Goal: Transaction & Acquisition: Download file/media

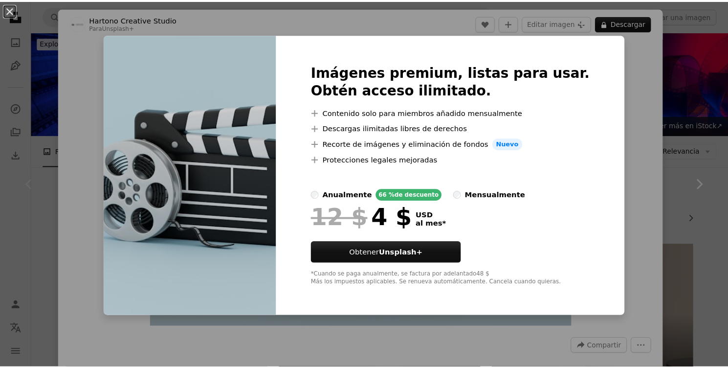
scroll to position [181, 0]
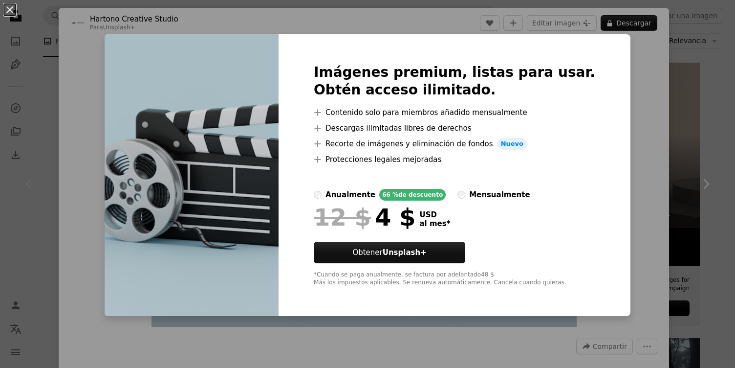
click at [658, 17] on div "An X shape Imágenes premium, listas para usar. Obtén acceso ilimitado. A plus s…" at bounding box center [367, 184] width 735 height 368
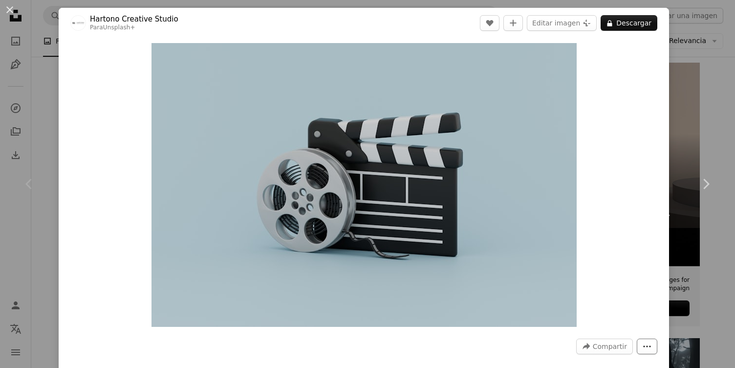
click at [643, 348] on icon "More Actions" at bounding box center [647, 346] width 9 height 9
click at [617, 211] on dialog "An X shape Chevron left Chevron right [PERSON_NAME] Creative Studio Para Unspla…" at bounding box center [367, 184] width 735 height 368
click at [45, 101] on div "An X shape Chevron left Chevron right [PERSON_NAME] Creative Studio Para Unspla…" at bounding box center [367, 184] width 735 height 368
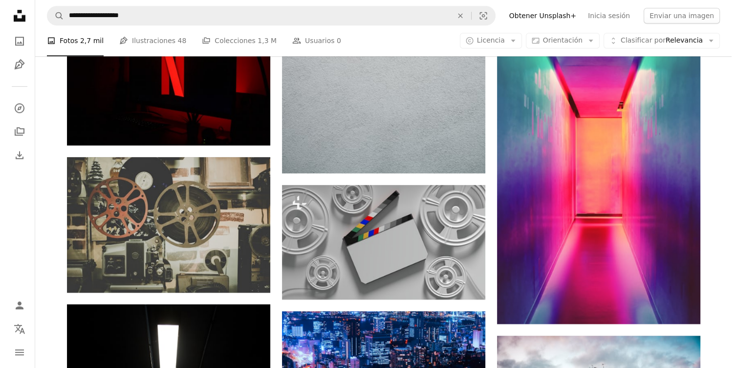
scroll to position [805, 0]
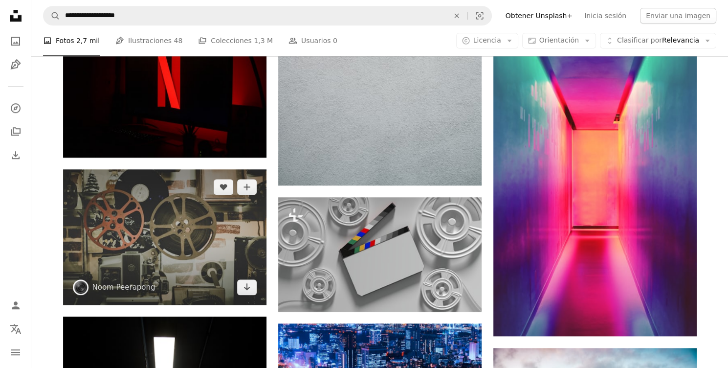
click at [169, 228] on img at bounding box center [164, 236] width 203 height 135
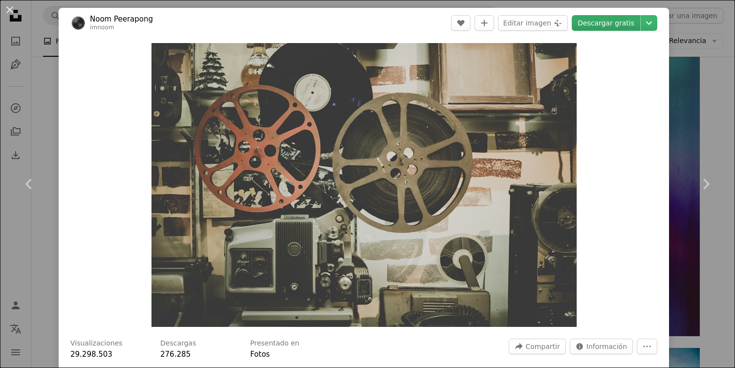
click at [616, 23] on link "Descargar gratis" at bounding box center [606, 23] width 68 height 16
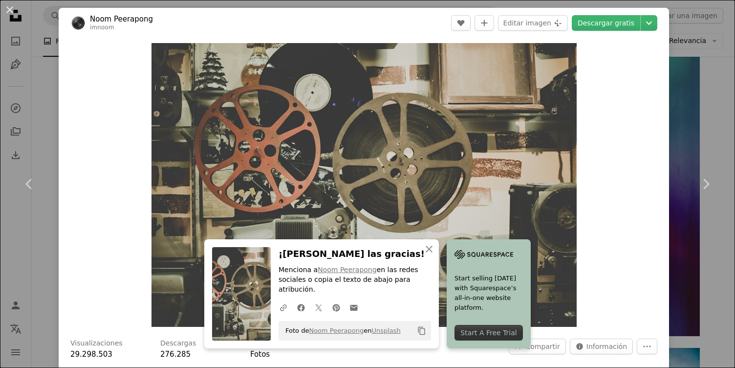
click at [381, 19] on header "Noom Peerapong imnoom A heart A plus sign Editar imagen Plus sign for Unsplash+…" at bounding box center [364, 23] width 611 height 30
click at [704, 76] on div "An X shape Chevron left Chevron right Noom Peerapong imnoom A heart A plus sign…" at bounding box center [367, 184] width 735 height 368
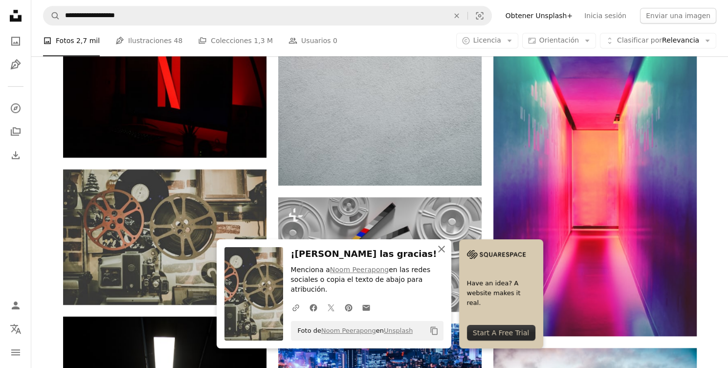
click at [444, 255] on icon "An X shape" at bounding box center [442, 249] width 12 height 12
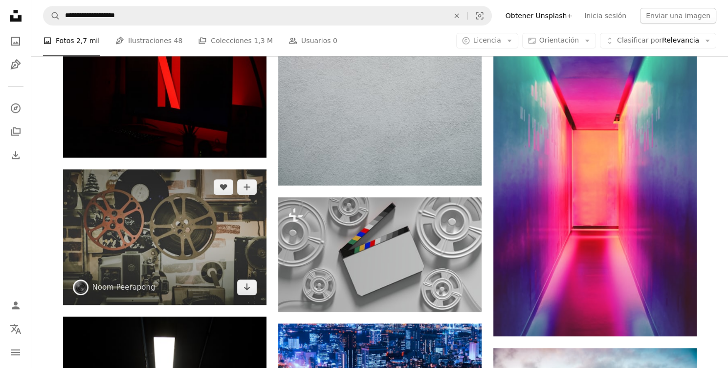
click at [198, 255] on img at bounding box center [164, 236] width 203 height 135
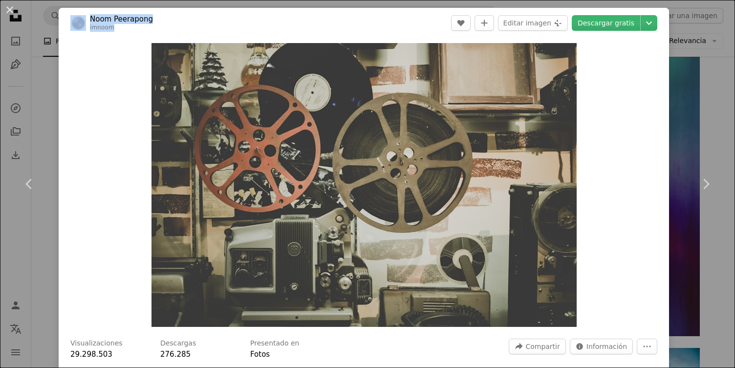
drag, startPoint x: 530, startPoint y: 11, endPoint x: 428, endPoint y: -32, distance: 110.4
click at [428, 0] on html "**********" at bounding box center [367, 303] width 735 height 2217
click at [707, 89] on div "An X shape Chevron left Chevron right Noom Peerapong imnoom A heart A plus sign…" at bounding box center [367, 184] width 735 height 368
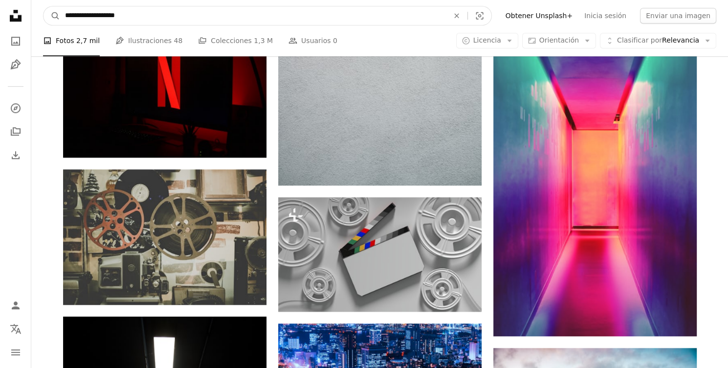
click at [198, 12] on input "**********" at bounding box center [253, 15] width 386 height 19
drag, startPoint x: 198, startPoint y: 13, endPoint x: 178, endPoint y: 11, distance: 20.7
click at [178, 11] on input "**********" at bounding box center [253, 15] width 386 height 19
click at [179, 10] on input "**********" at bounding box center [253, 15] width 386 height 19
type input "**********"
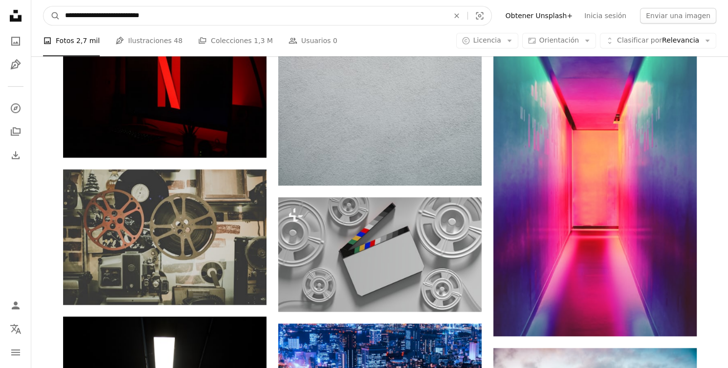
click at [44, 6] on button "A magnifying glass" at bounding box center [52, 15] width 17 height 19
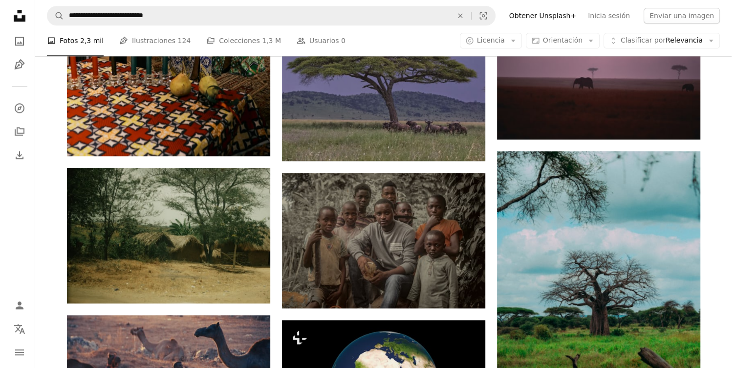
scroll to position [968, 0]
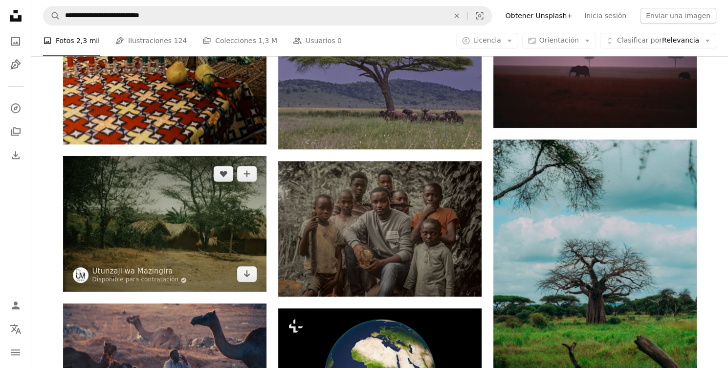
click at [180, 238] on img at bounding box center [164, 223] width 203 height 135
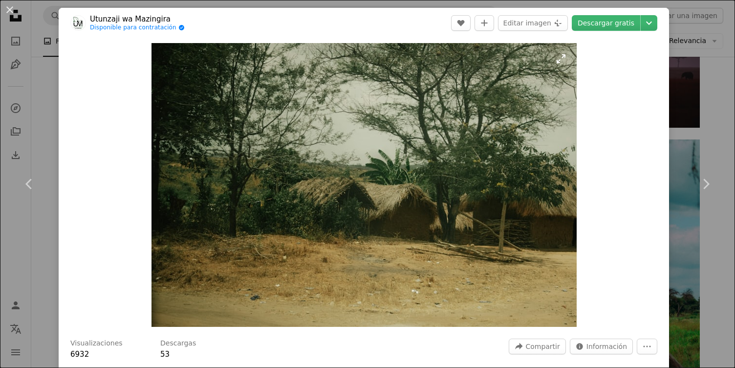
click at [450, 180] on img "Ampliar en esta imagen" at bounding box center [364, 185] width 425 height 284
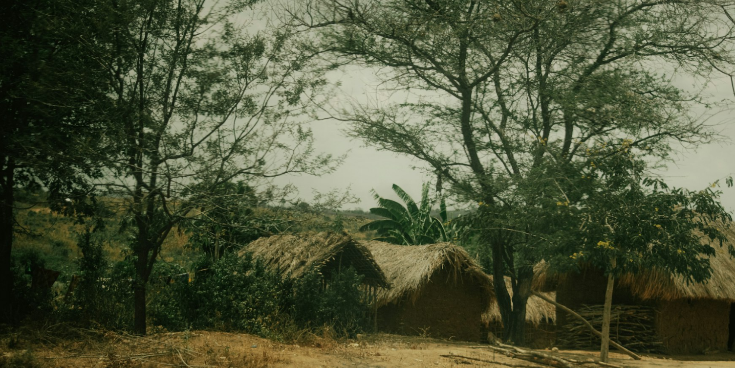
scroll to position [57, 0]
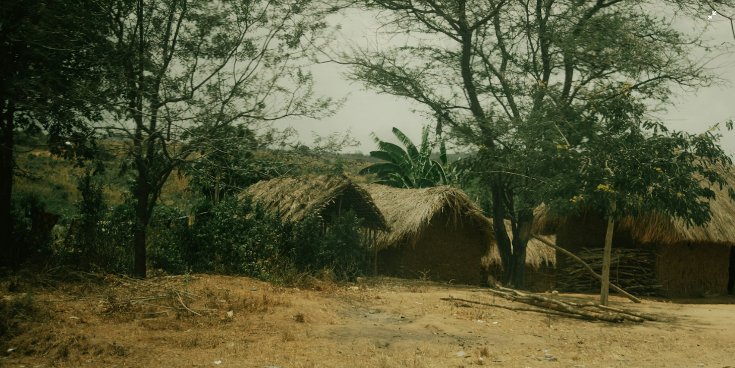
click at [450, 180] on img "Reducir el zoom en esta imagen" at bounding box center [368, 188] width 736 height 491
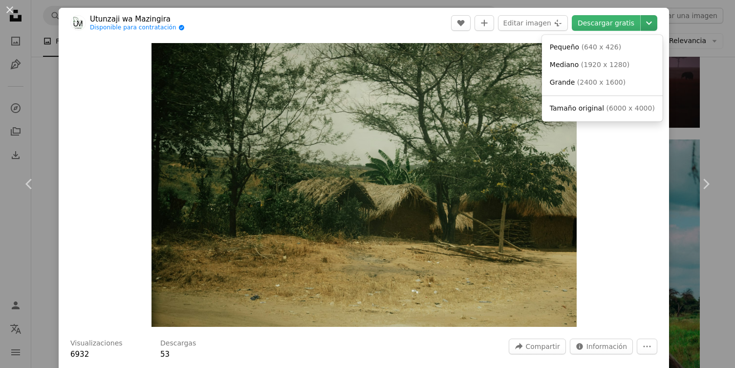
click at [642, 21] on icon "Chevron down" at bounding box center [649, 23] width 16 height 12
click at [592, 82] on span "( 2400 x 1600 )" at bounding box center [601, 82] width 48 height 8
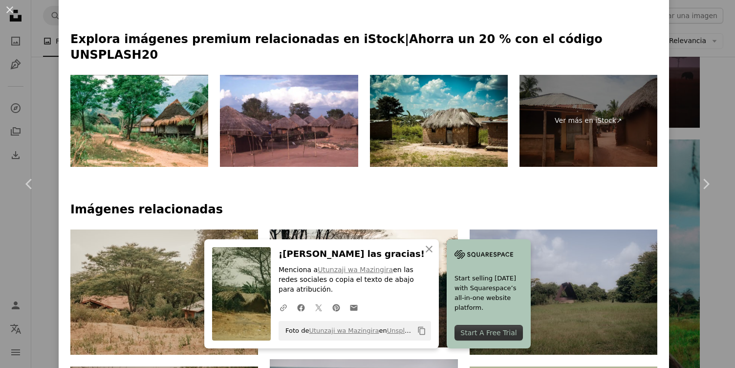
scroll to position [400, 0]
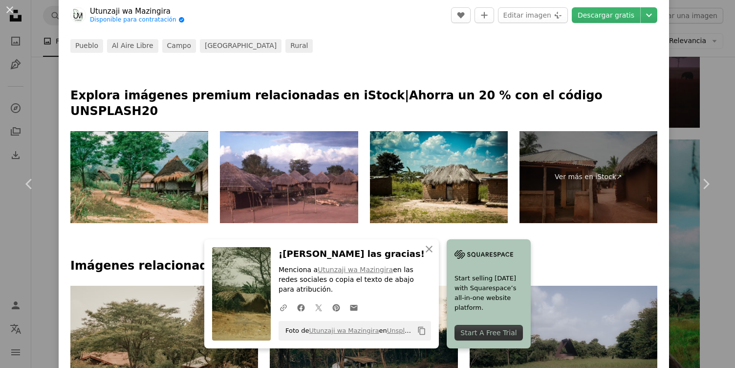
click at [145, 163] on img at bounding box center [139, 177] width 138 height 92
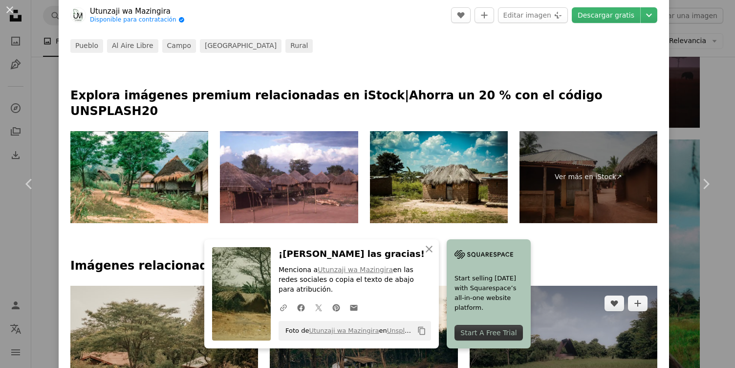
click at [570, 317] on img at bounding box center [564, 348] width 188 height 125
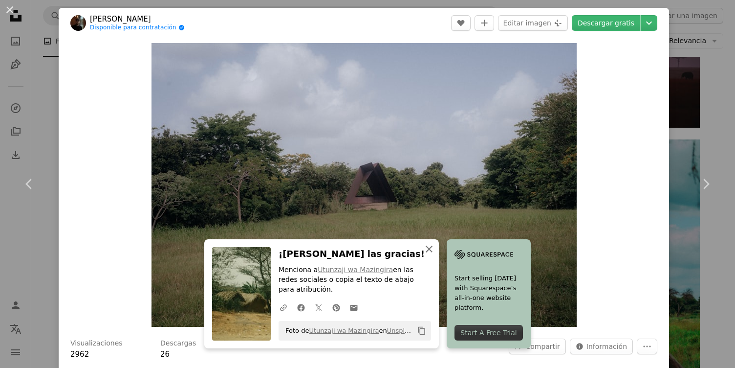
click at [424, 255] on icon "An X shape" at bounding box center [429, 249] width 12 height 12
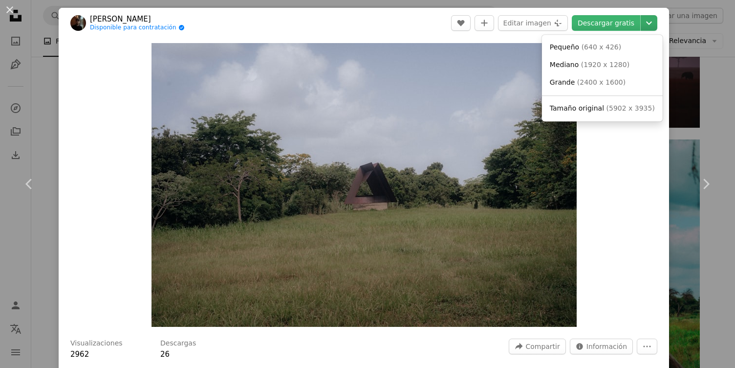
click at [641, 20] on icon "Chevron down" at bounding box center [649, 23] width 16 height 12
click at [603, 85] on span "( 2400 x 1600 )" at bounding box center [601, 82] width 48 height 8
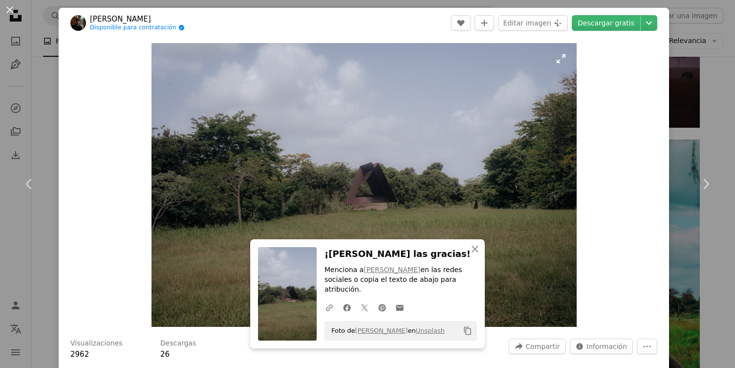
click at [473, 58] on img "Ampliar en esta imagen" at bounding box center [364, 185] width 425 height 284
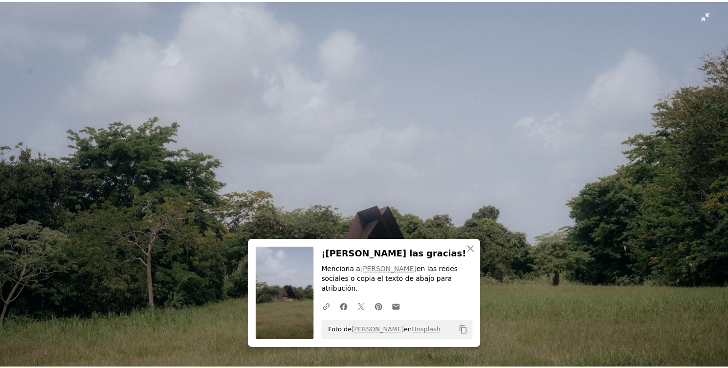
scroll to position [57, 0]
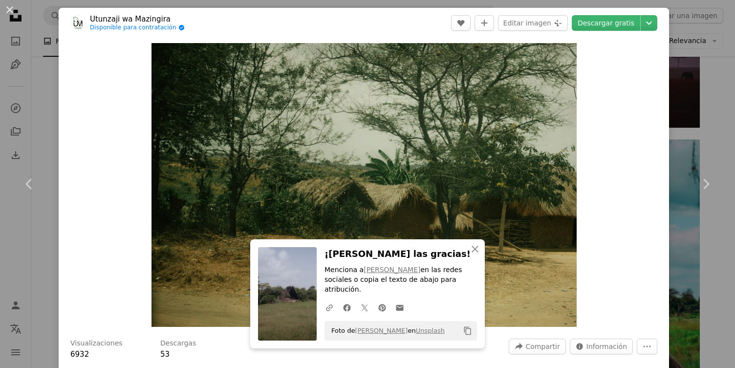
click at [713, 79] on div "An X shape Chevron left Chevron right Utunzaji wa Mazingira Disponible para con…" at bounding box center [367, 184] width 735 height 368
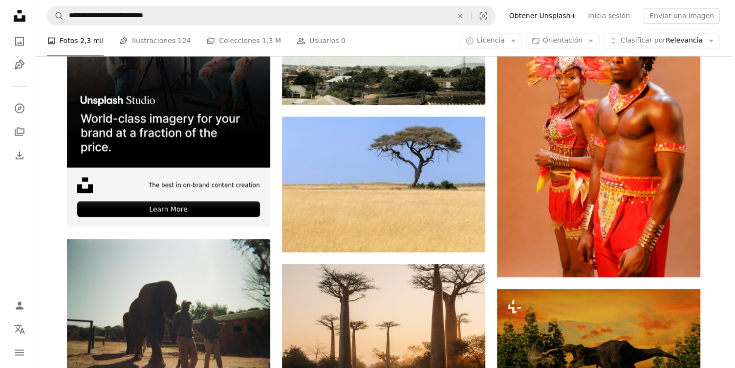
scroll to position [1753, 0]
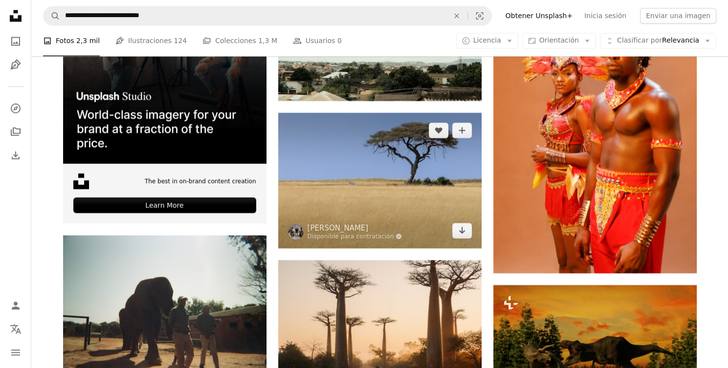
click at [406, 193] on img at bounding box center [379, 179] width 203 height 135
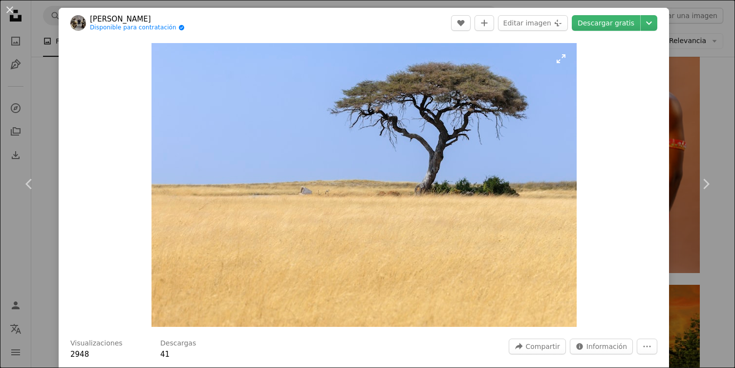
click at [399, 191] on img "Ampliar en esta imagen" at bounding box center [364, 185] width 425 height 284
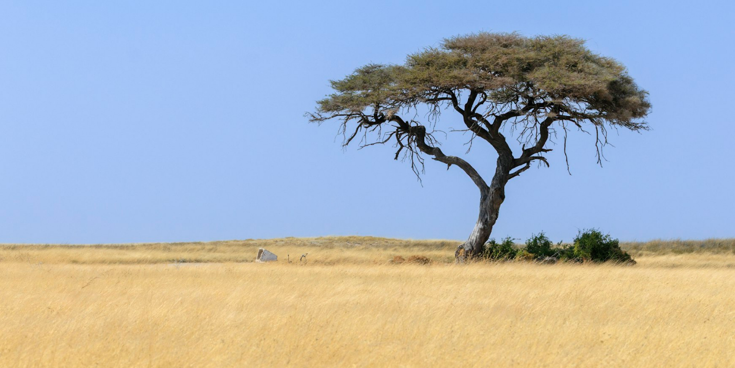
scroll to position [57, 0]
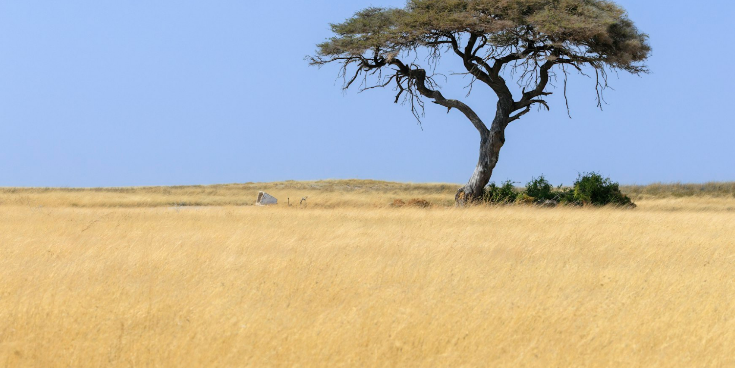
drag, startPoint x: 494, startPoint y: 162, endPoint x: 652, endPoint y: 54, distance: 191.5
click at [652, 54] on img "Reducir el zoom en esta imagen" at bounding box center [368, 188] width 736 height 491
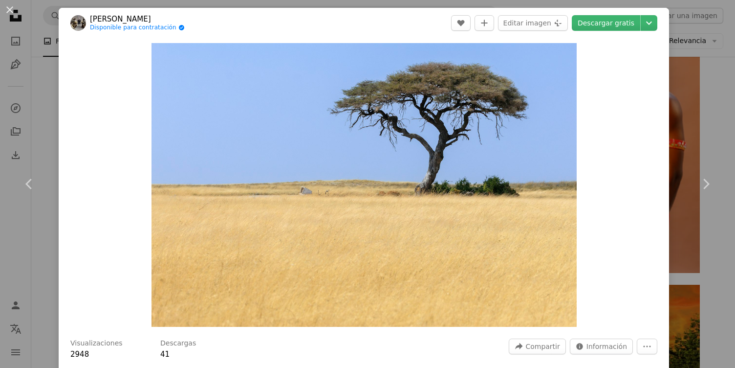
click at [652, 54] on div "Zoom in" at bounding box center [364, 184] width 611 height 293
click at [641, 21] on icon "Chevron down" at bounding box center [649, 23] width 16 height 12
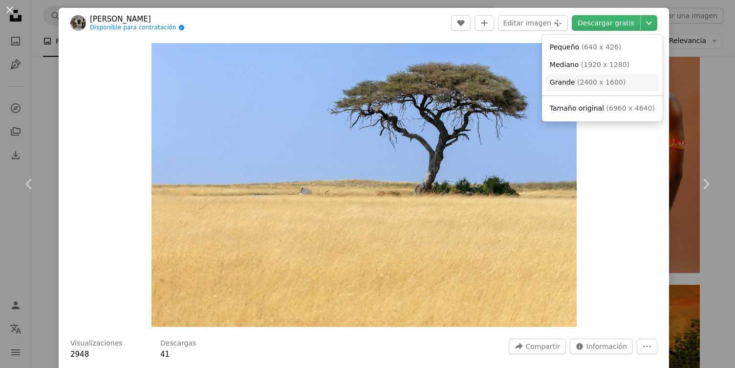
click at [600, 80] on span "( 2400 x 1600 )" at bounding box center [601, 82] width 48 height 8
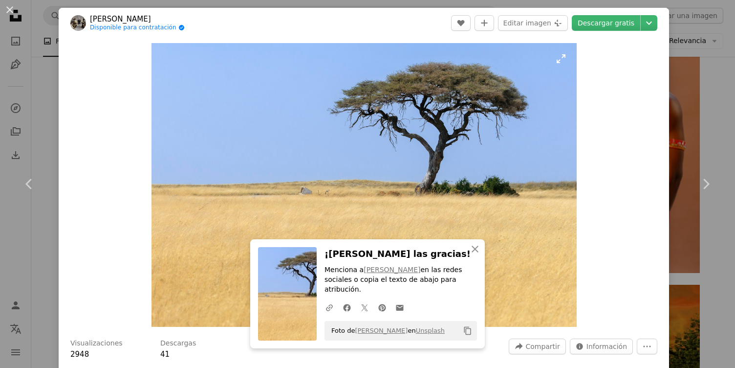
click at [378, 47] on img "Ampliar en esta imagen" at bounding box center [364, 185] width 425 height 284
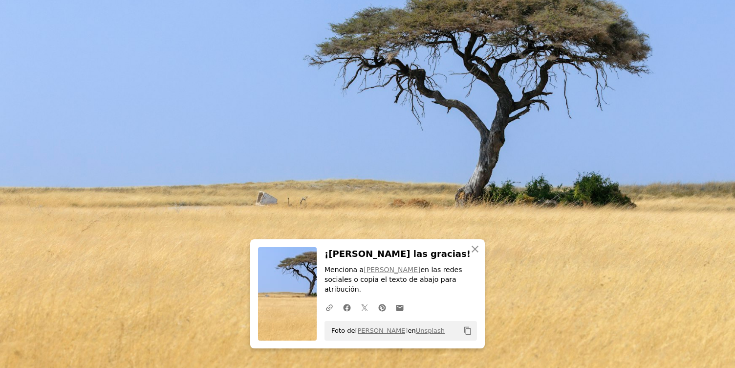
click at [431, 45] on img "Reducir el zoom en esta imagen" at bounding box center [368, 188] width 736 height 491
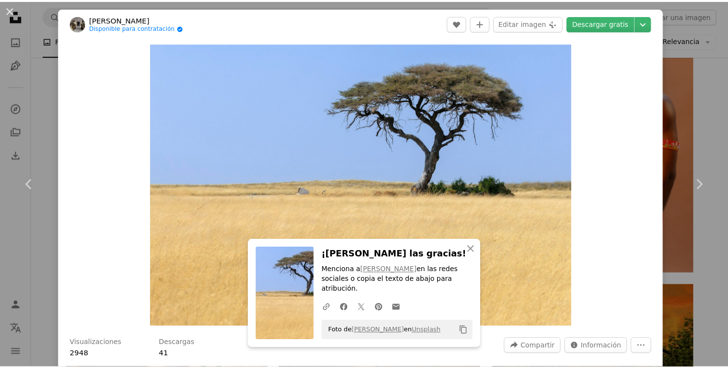
scroll to position [322, 0]
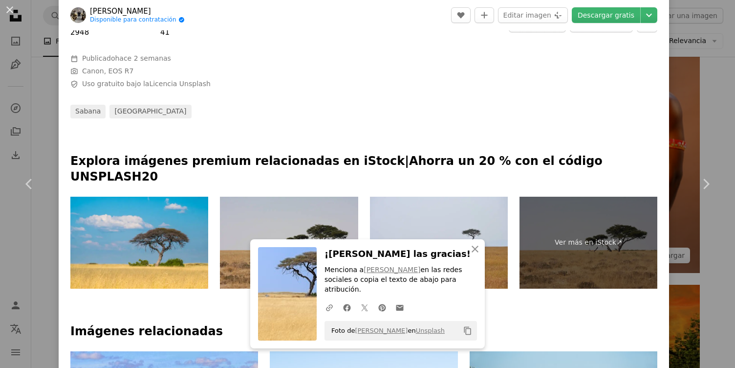
click at [679, 126] on div "An X shape Chevron left Chevron right [PERSON_NAME] Disponible para contratació…" at bounding box center [367, 184] width 735 height 368
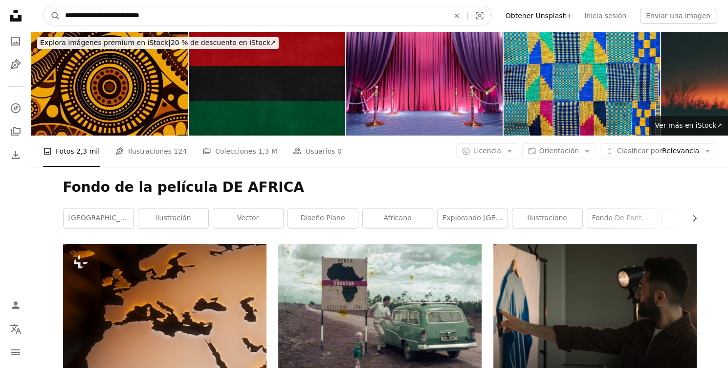
click at [168, 13] on input "**********" at bounding box center [253, 15] width 386 height 19
drag, startPoint x: 168, startPoint y: 13, endPoint x: 11, endPoint y: 15, distance: 156.5
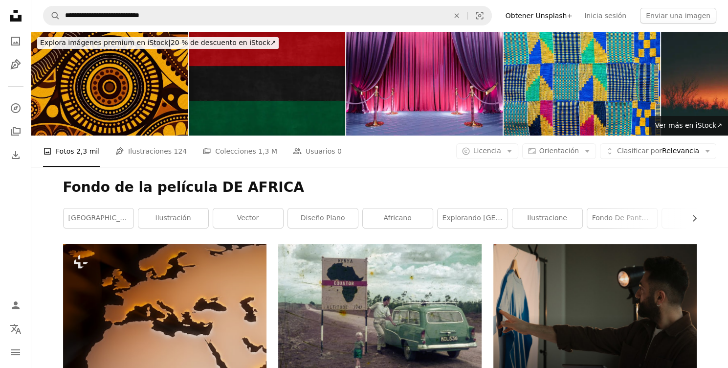
click at [11, 15] on icon at bounding box center [16, 16] width 12 height 12
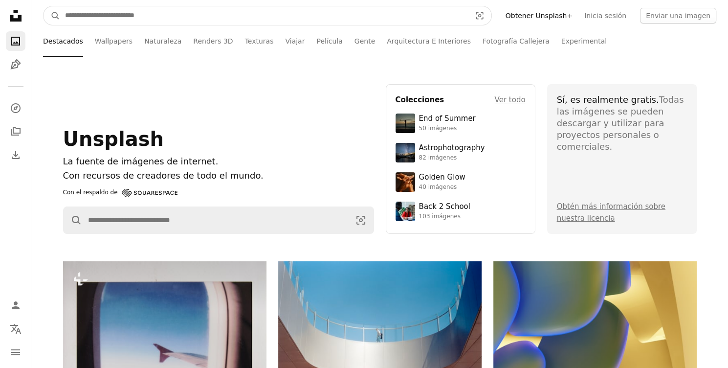
click at [181, 9] on input "Encuentra imágenes en todo el sitio" at bounding box center [264, 15] width 408 height 19
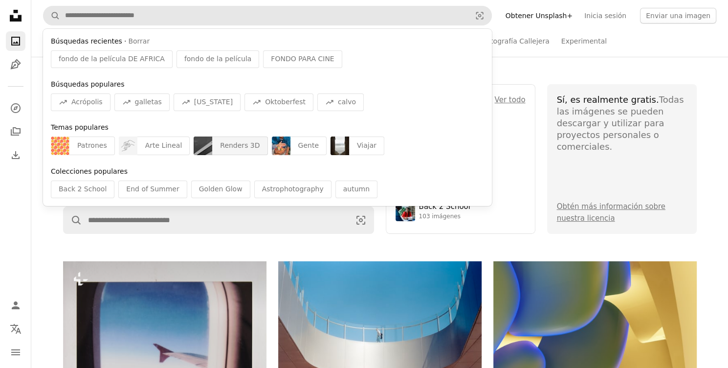
click at [199, 152] on img "Encuentra imágenes en todo el sitio" at bounding box center [203, 145] width 19 height 19
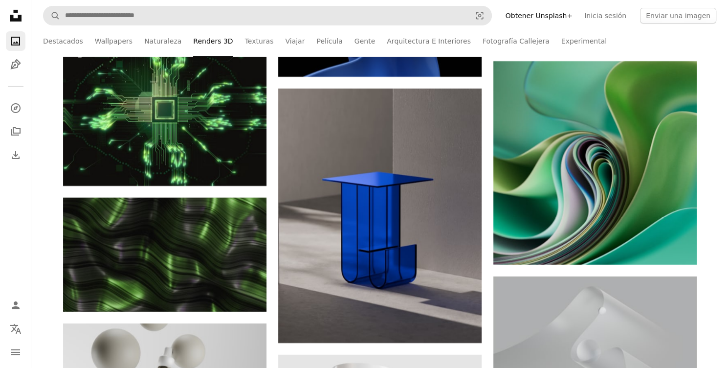
scroll to position [14275, 0]
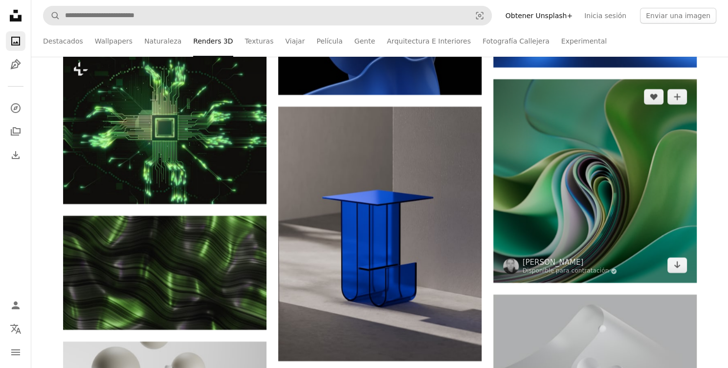
click at [632, 221] on img at bounding box center [594, 180] width 203 height 203
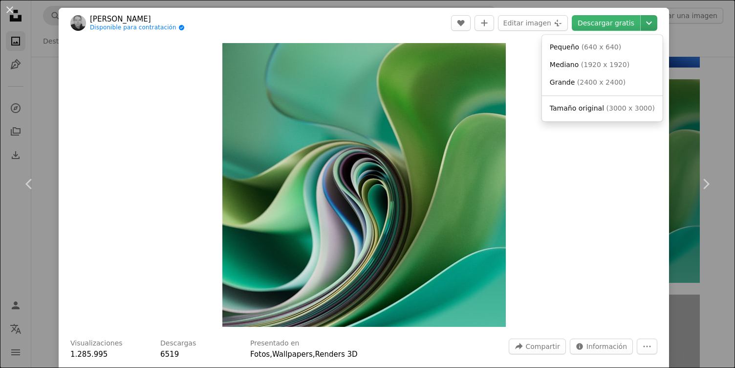
click at [646, 23] on icon "Elegir el tamaño de descarga" at bounding box center [649, 23] width 6 height 3
click at [596, 64] on span "( 1920 x 1920 )" at bounding box center [605, 65] width 48 height 8
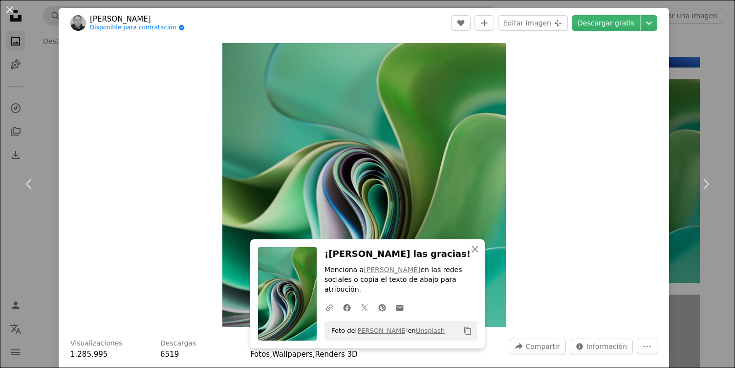
drag, startPoint x: 604, startPoint y: 57, endPoint x: 629, endPoint y: 38, distance: 31.4
click at [629, 38] on div "Zoom in" at bounding box center [364, 184] width 611 height 293
click at [472, 255] on icon "An X shape" at bounding box center [475, 249] width 12 height 12
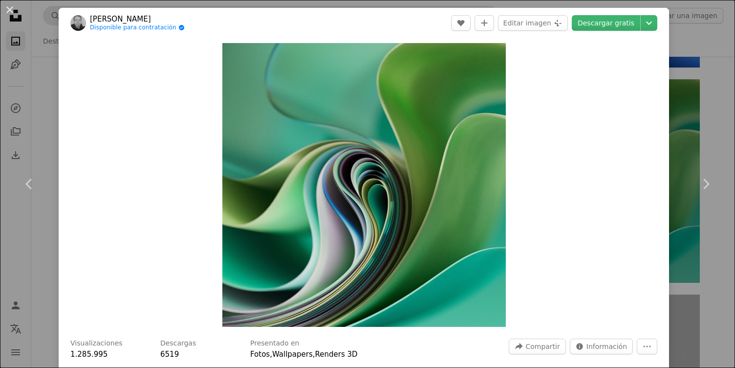
click at [675, 99] on div "An X shape Chevron left Chevron right [PERSON_NAME] Disponible para contratació…" at bounding box center [367, 184] width 735 height 368
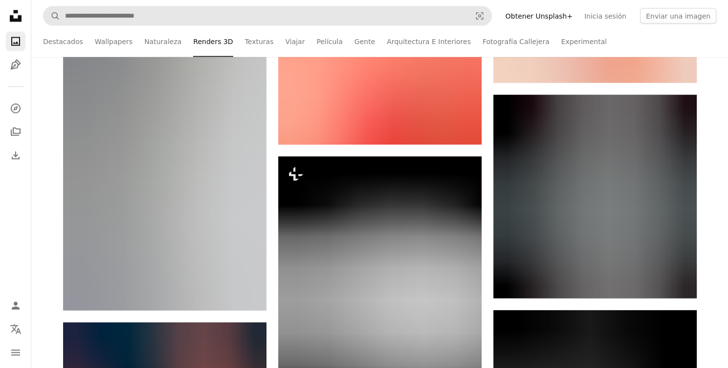
scroll to position [16346, 0]
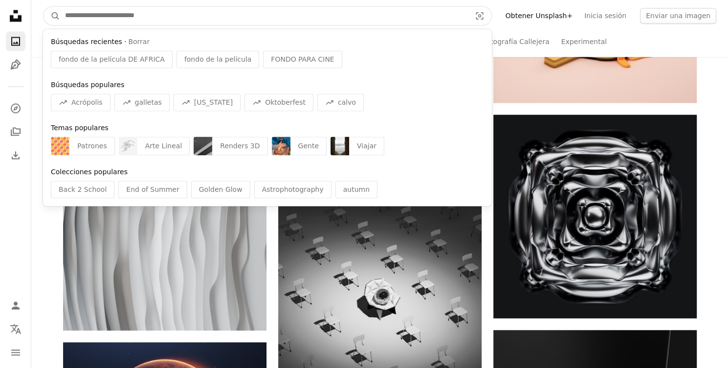
click at [245, 13] on input "Encuentra imágenes en todo el sitio" at bounding box center [264, 15] width 408 height 19
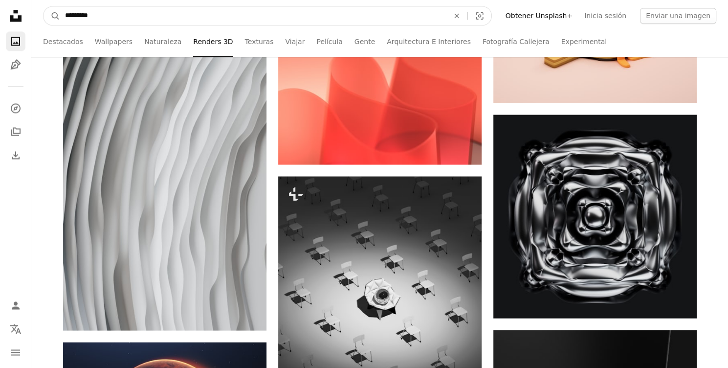
scroll to position [16333, 0]
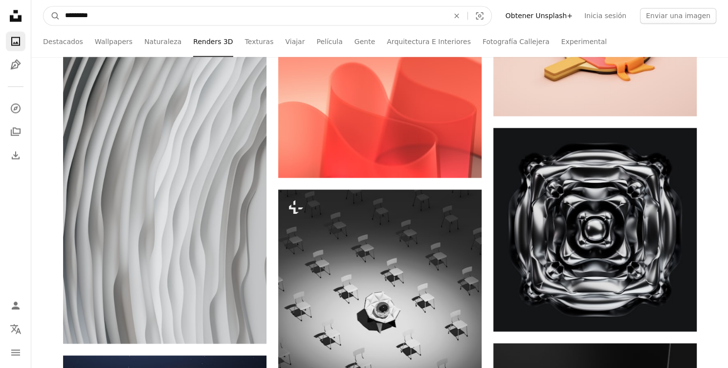
drag, startPoint x: 219, startPoint y: 9, endPoint x: 37, endPoint y: 11, distance: 182.4
click at [37, 11] on nav "A magnifying glass ******** An X shape Visual search Obtener Unsplash+ Inicia s…" at bounding box center [379, 15] width 697 height 31
type input "********"
